Goal: Check status: Check status

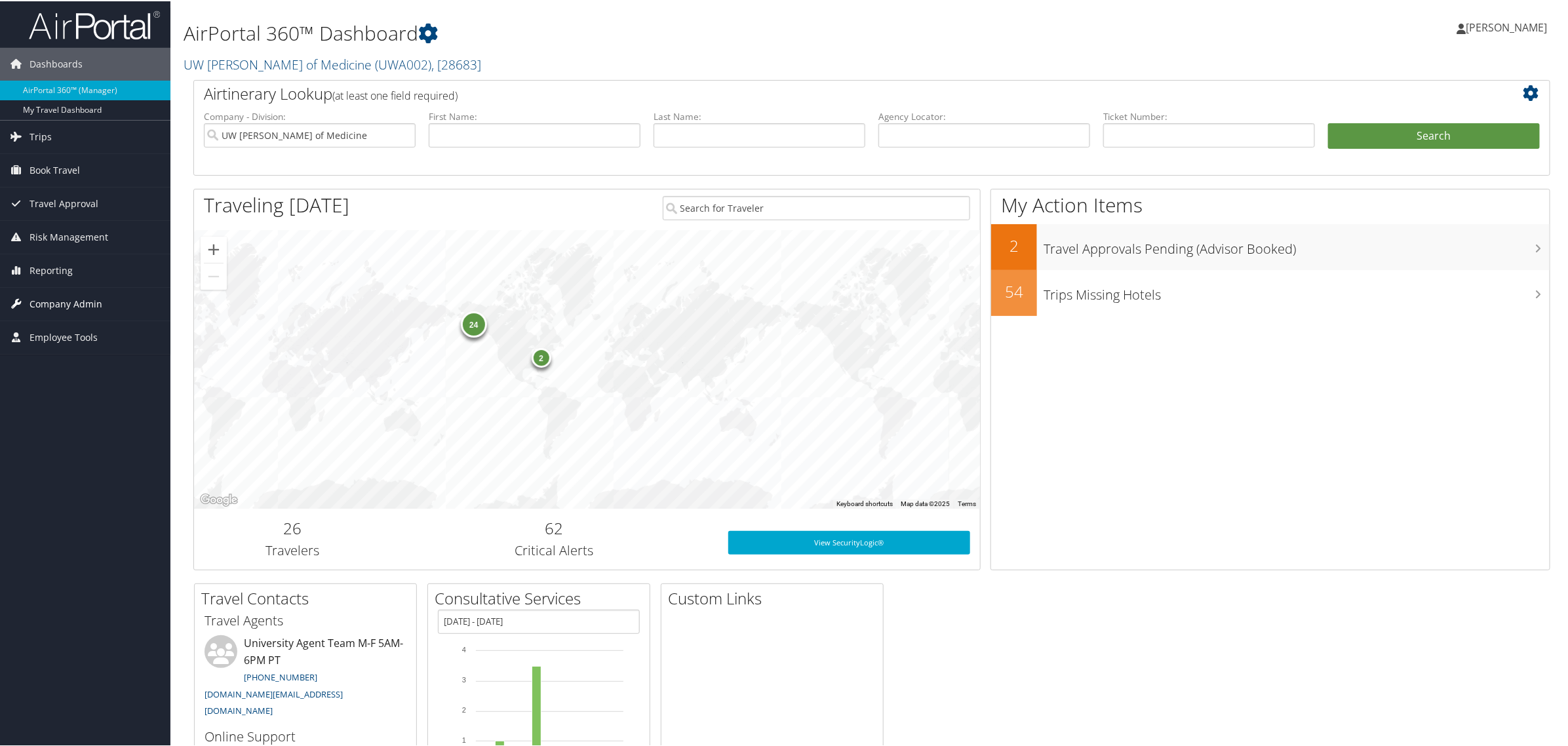
click at [60, 299] on span "Company Admin" at bounding box center [66, 302] width 73 height 32
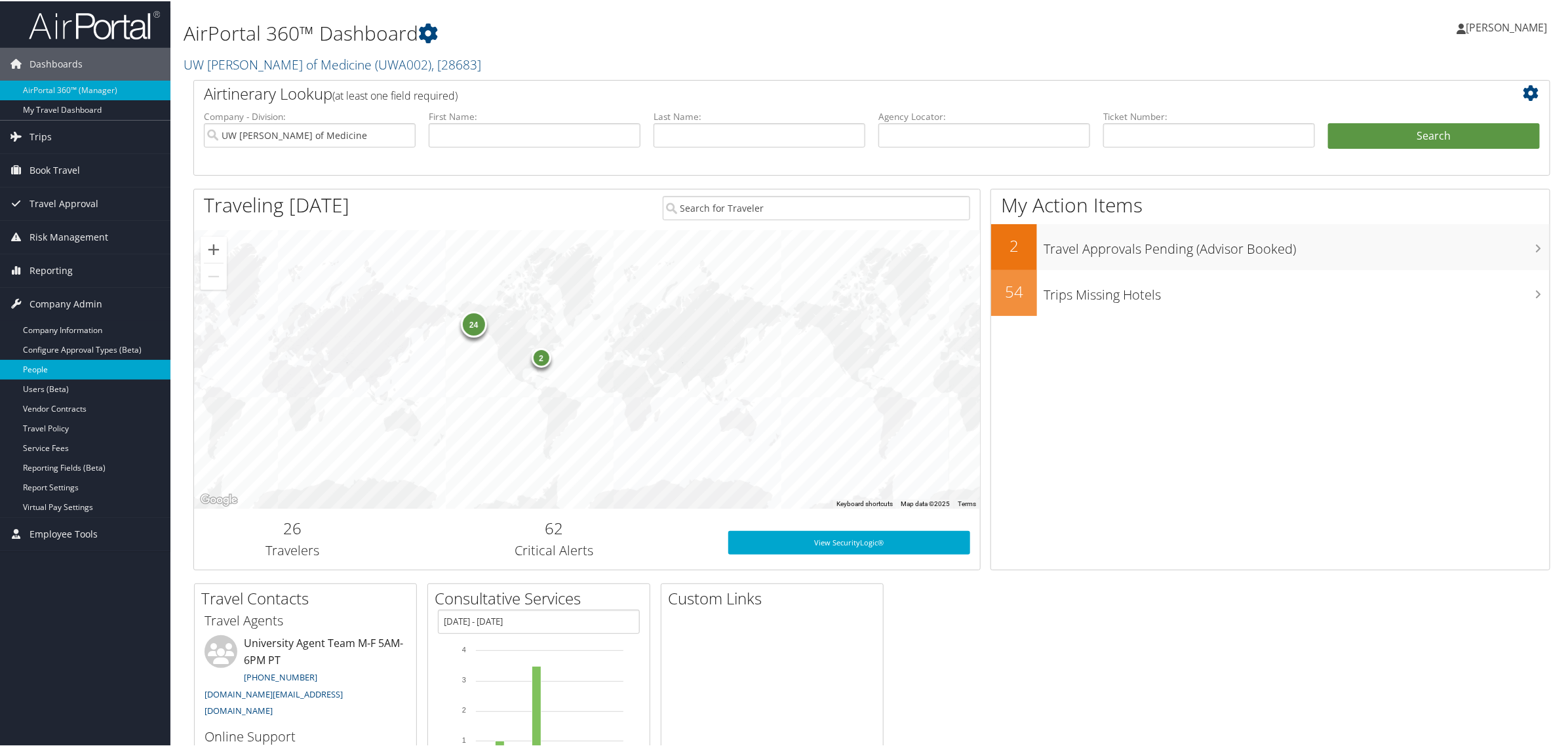
click at [40, 368] on link "People" at bounding box center [85, 369] width 171 height 19
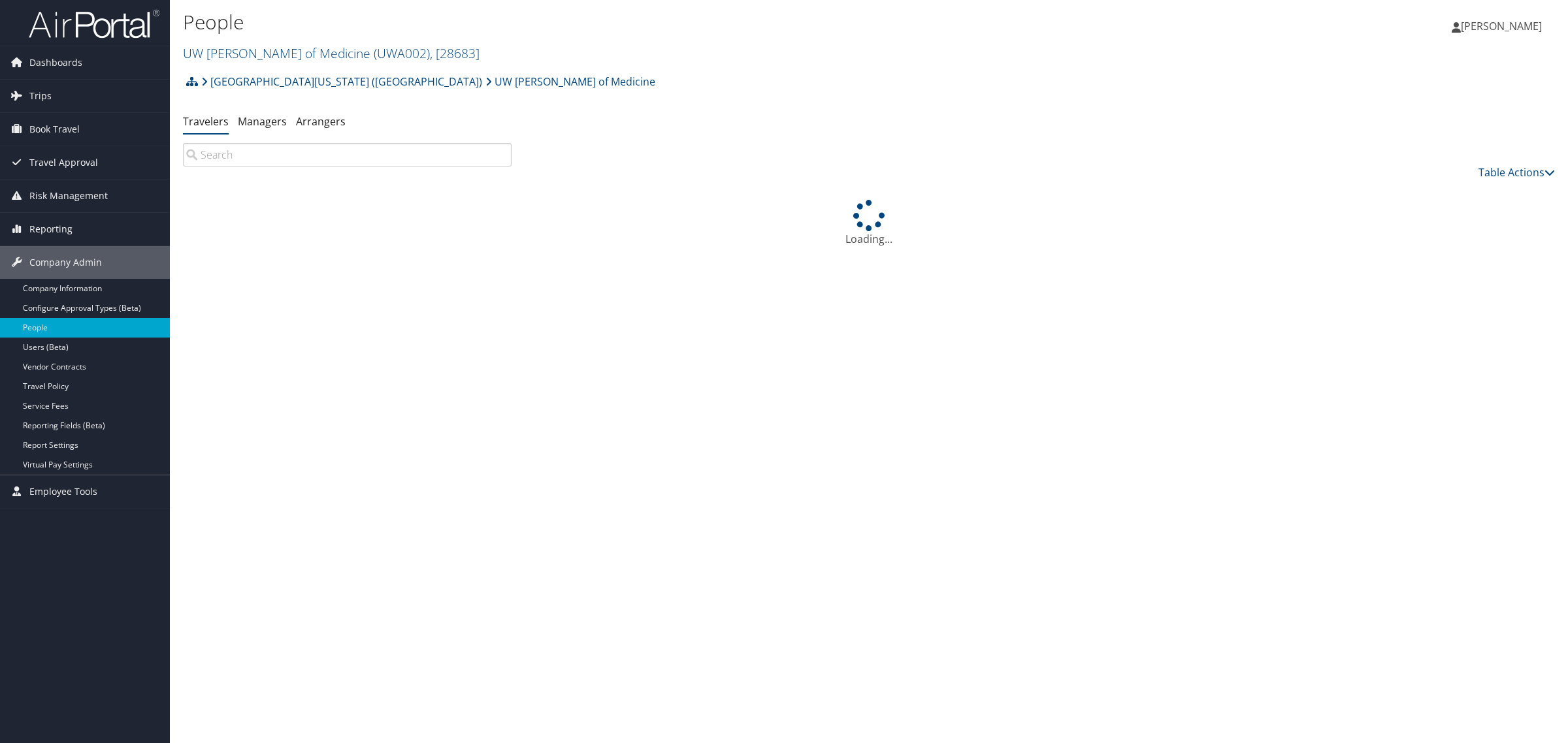
click at [298, 154] on input "search" at bounding box center [347, 154] width 329 height 24
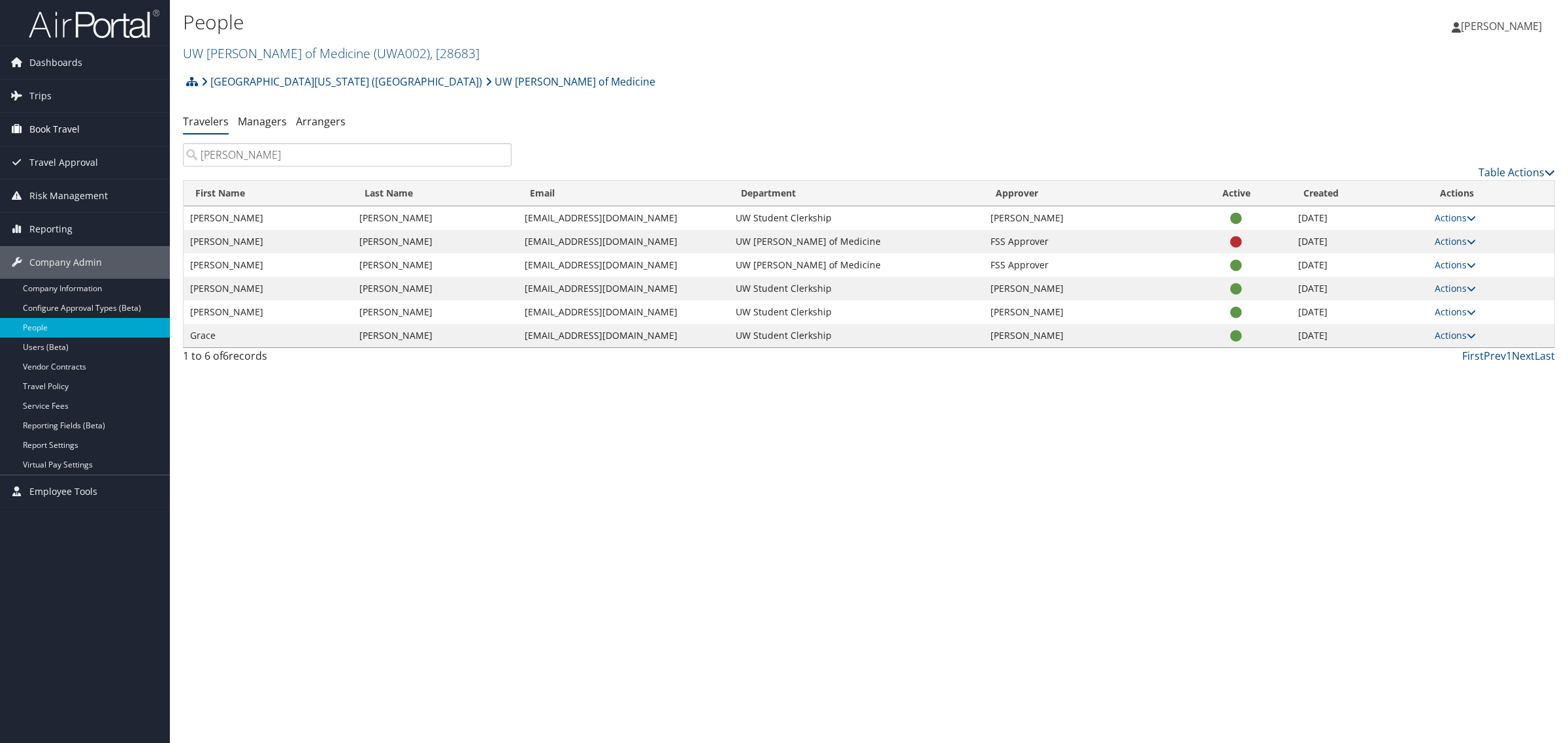
type input "shaw"
click at [43, 126] on span "Book Travel" at bounding box center [55, 129] width 51 height 32
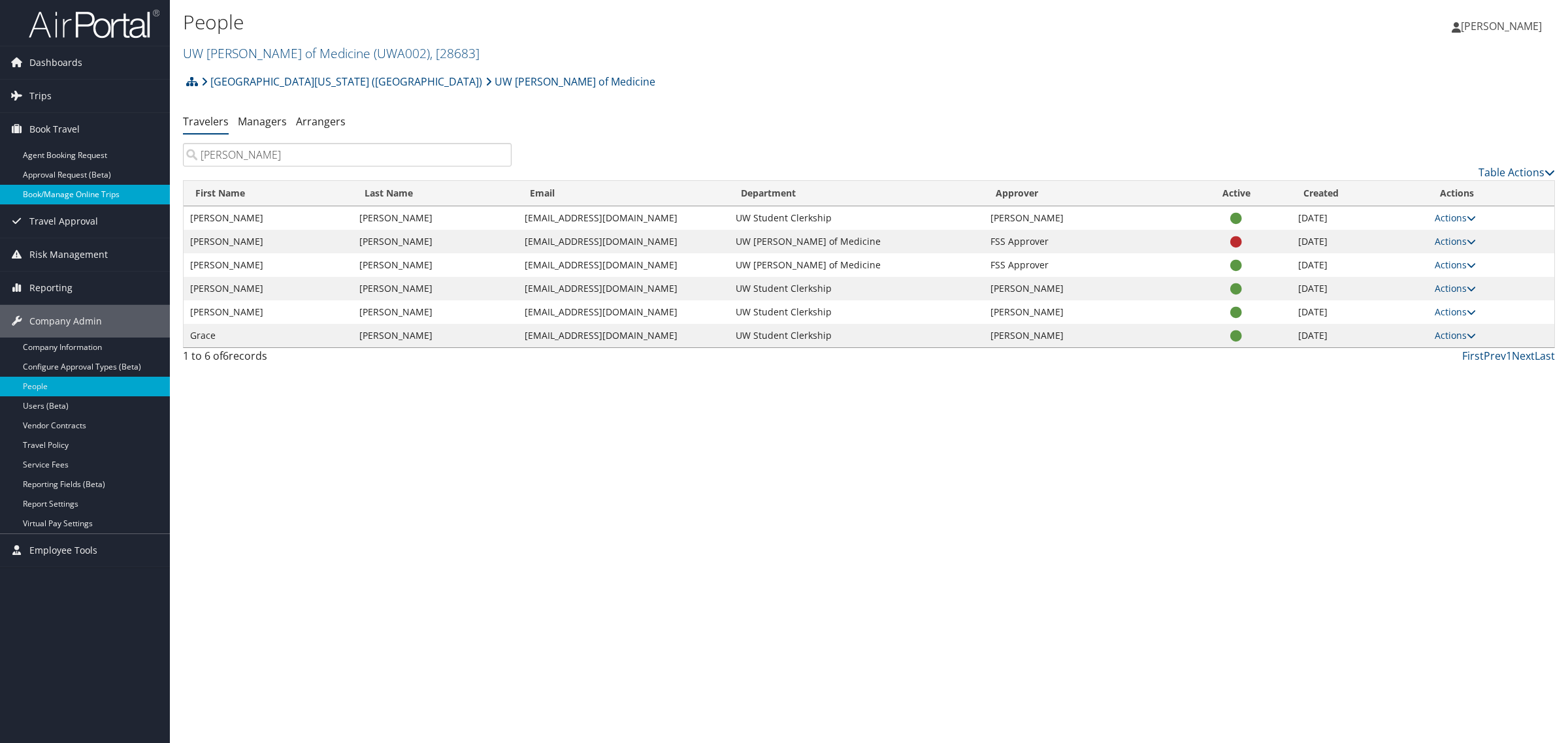
click at [54, 193] on link "Book/Manage Online Trips" at bounding box center [85, 194] width 170 height 19
click at [45, 95] on span "Trips" at bounding box center [40, 95] width 22 height 32
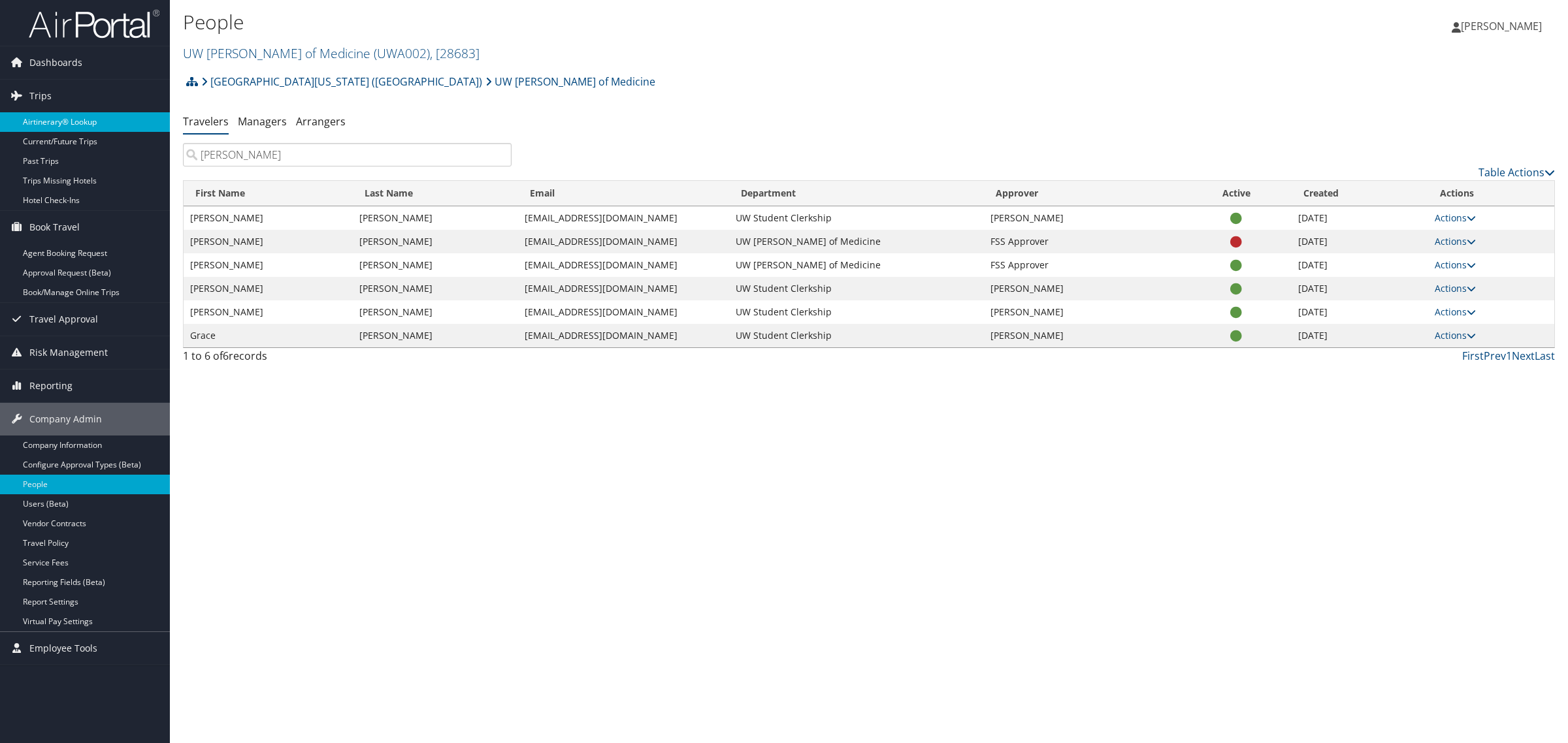
click at [44, 125] on link "Airtinerary® Lookup" at bounding box center [85, 122] width 170 height 19
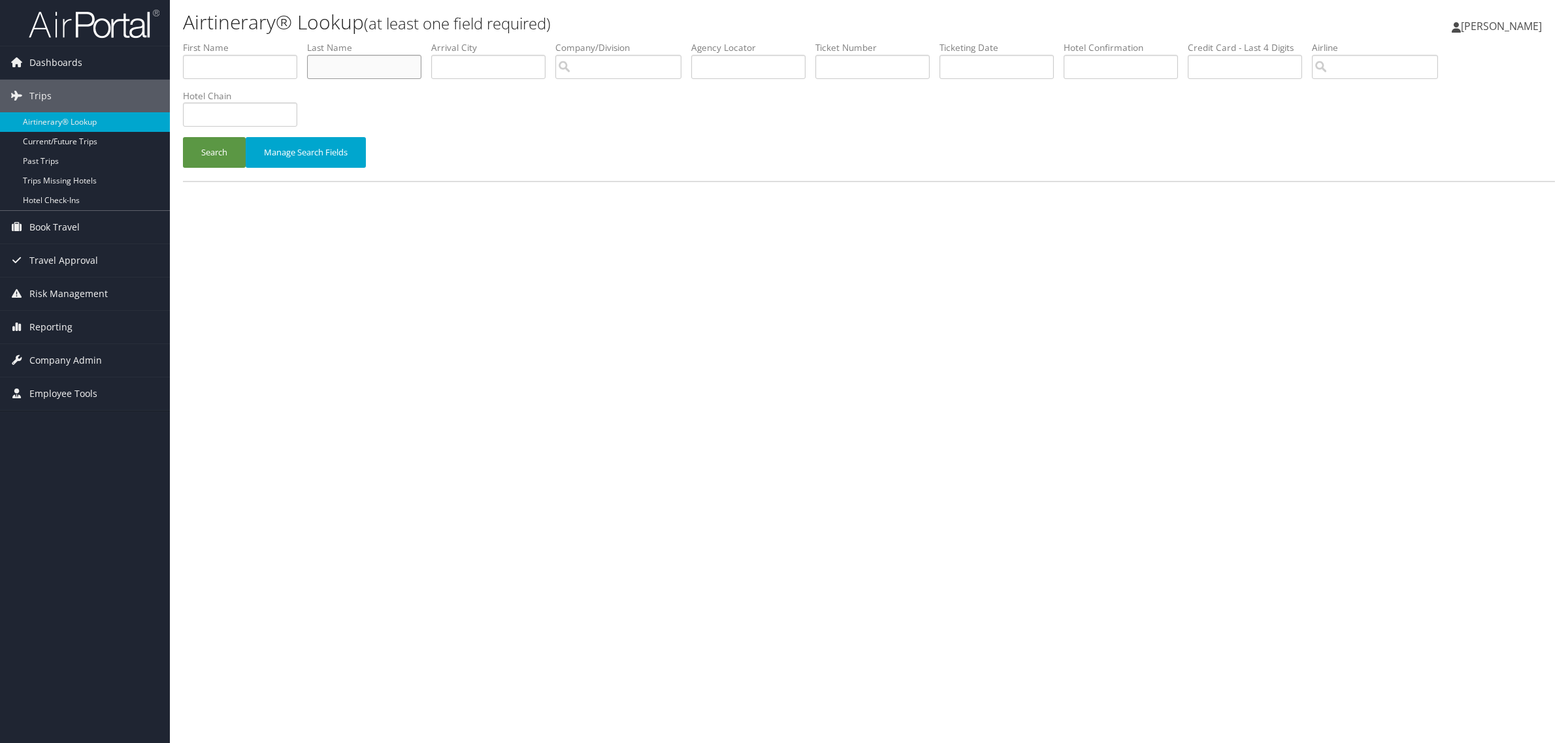
click at [333, 69] on input "text" at bounding box center [364, 67] width 114 height 24
type input "Shaw"
click at [183, 137] on button "Search" at bounding box center [215, 152] width 63 height 31
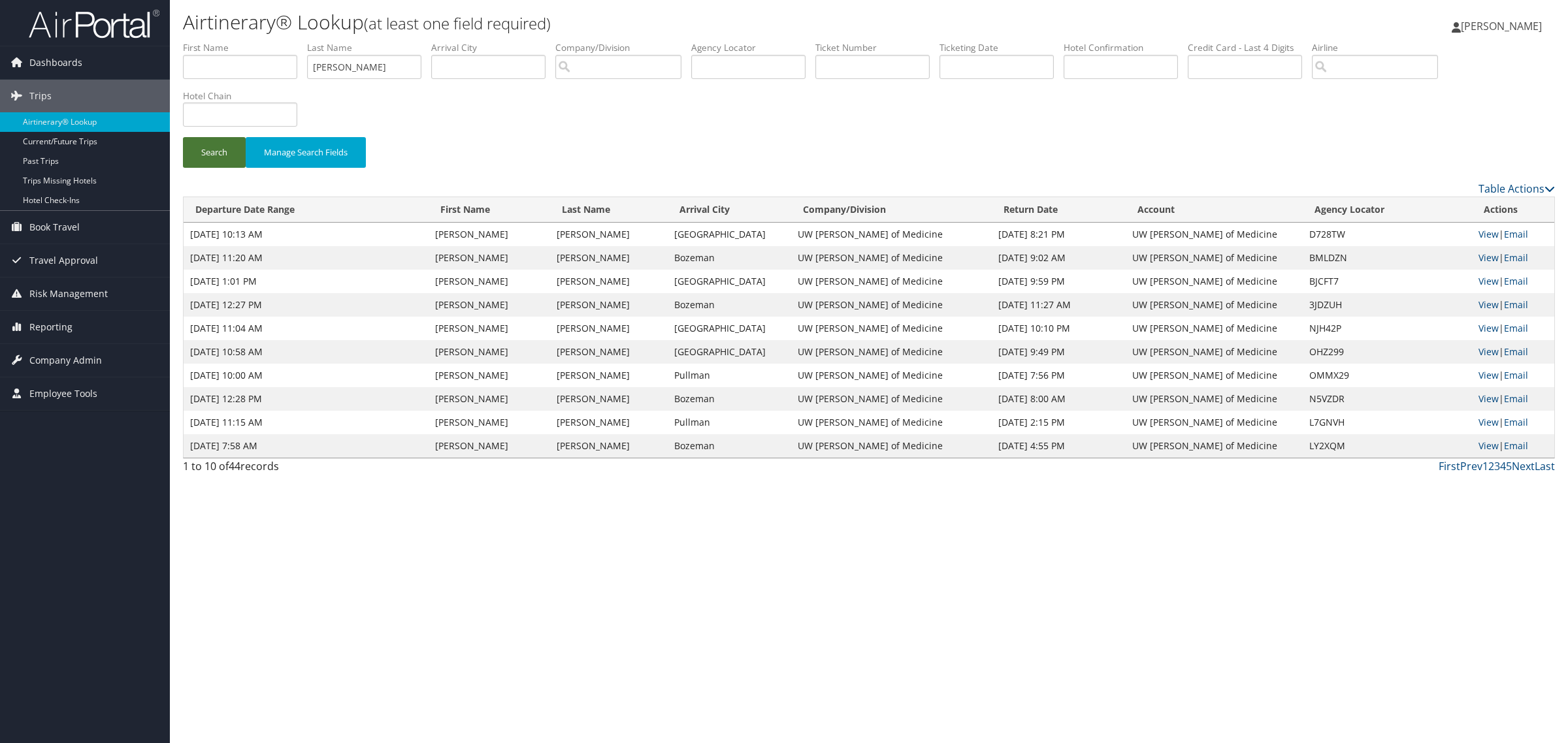
click at [214, 159] on button "Search" at bounding box center [215, 152] width 63 height 31
click at [1480, 235] on link "View" at bounding box center [1488, 234] width 20 height 12
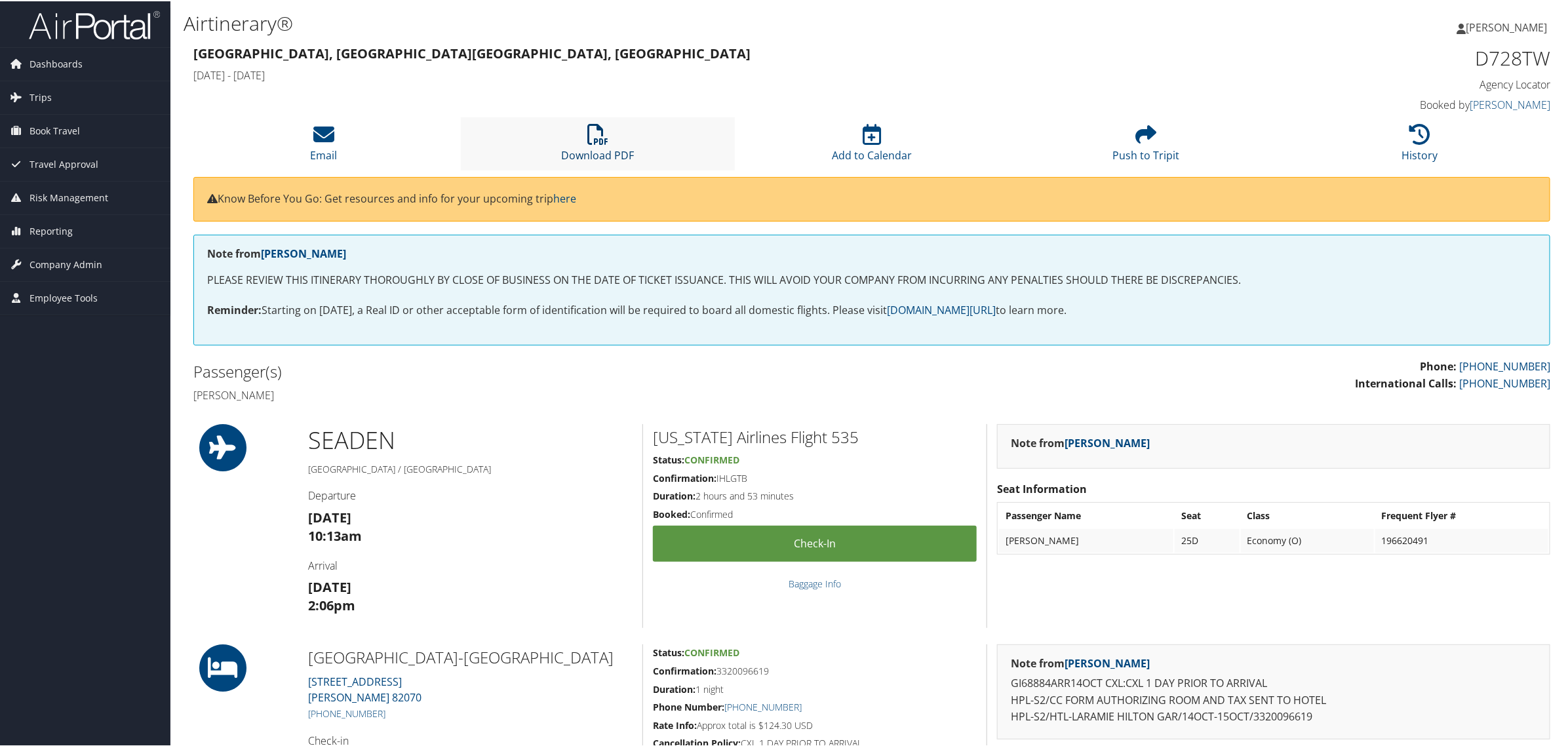
click at [588, 134] on icon at bounding box center [598, 133] width 21 height 21
click at [40, 125] on span "Book Travel" at bounding box center [55, 130] width 51 height 32
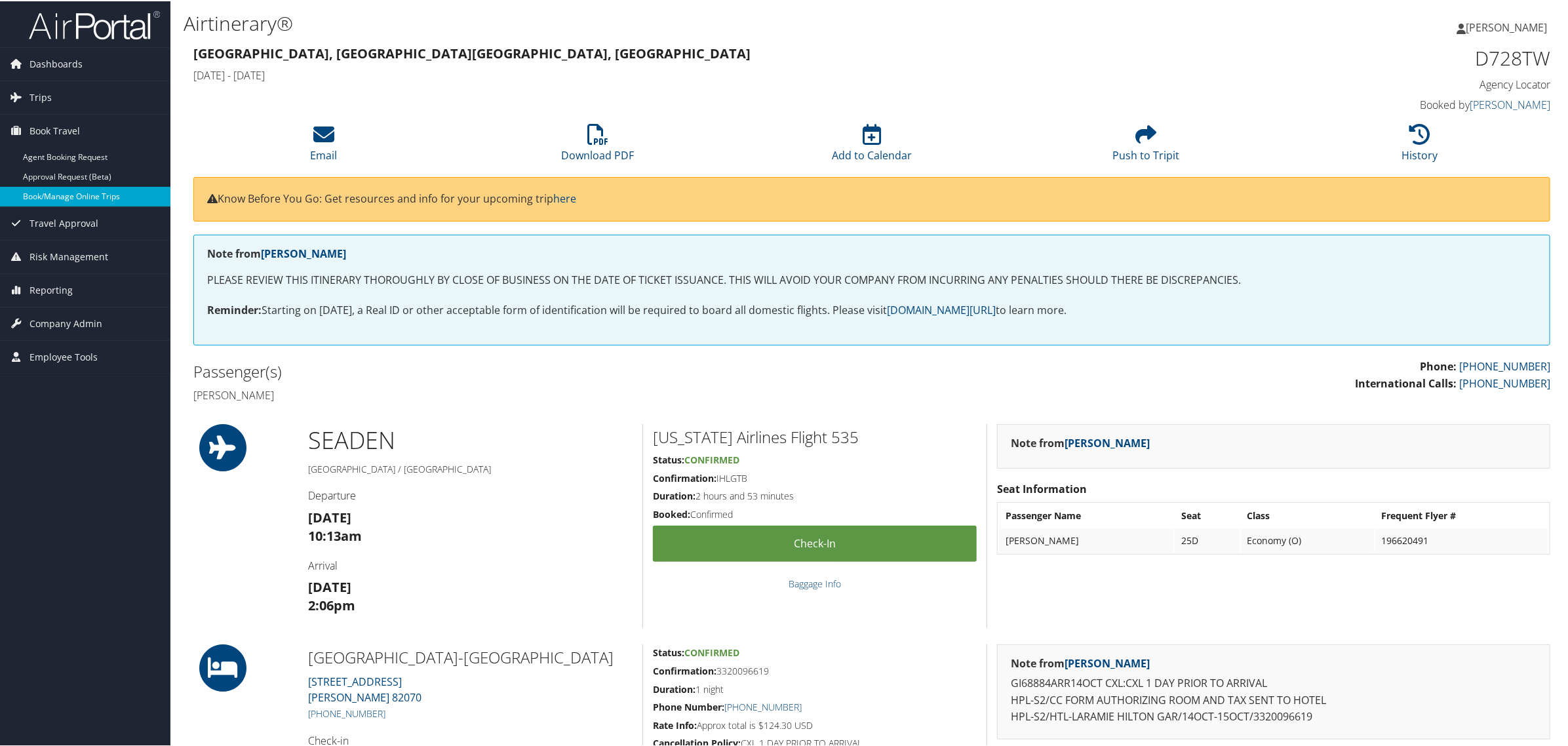
click at [51, 201] on link "Book/Manage Online Trips" at bounding box center [85, 195] width 171 height 19
click at [40, 87] on span "Trips" at bounding box center [40, 95] width 22 height 32
